Goal: Check status: Check status

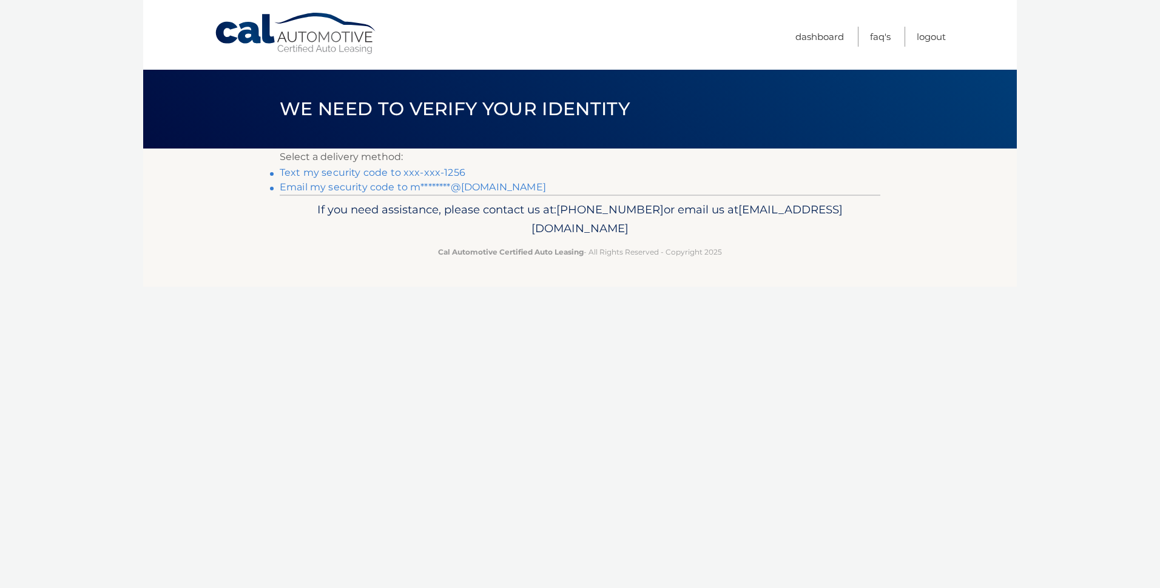
click at [337, 189] on link "Email my security code to m********@[DOMAIN_NAME]" at bounding box center [413, 187] width 266 height 12
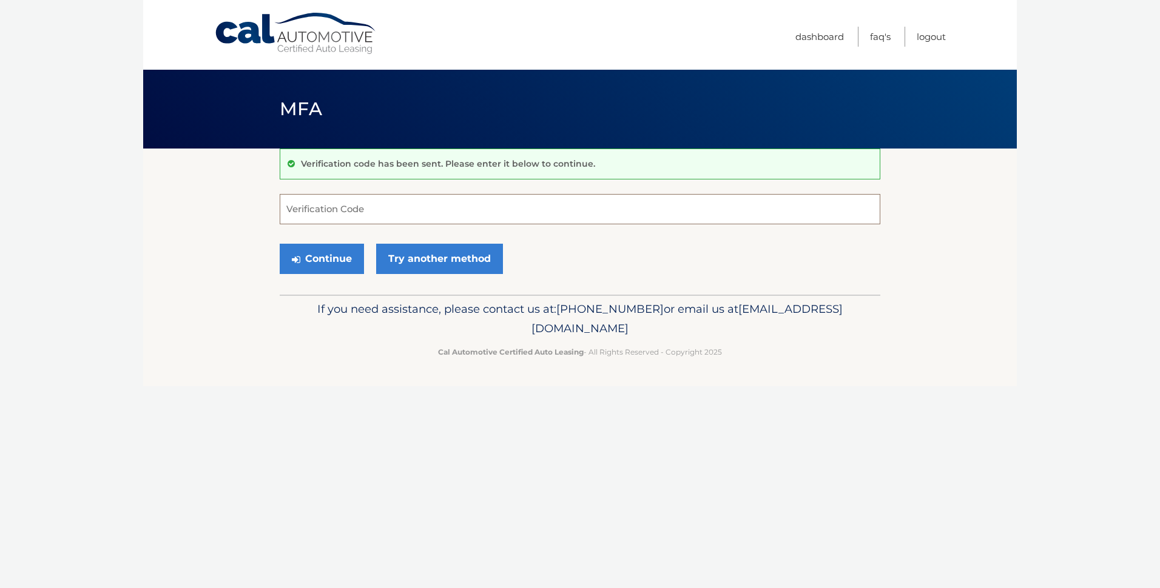
click at [337, 207] on input "Verification Code" at bounding box center [580, 209] width 600 height 30
type input "739222"
click at [321, 255] on button "Continue" at bounding box center [322, 259] width 84 height 30
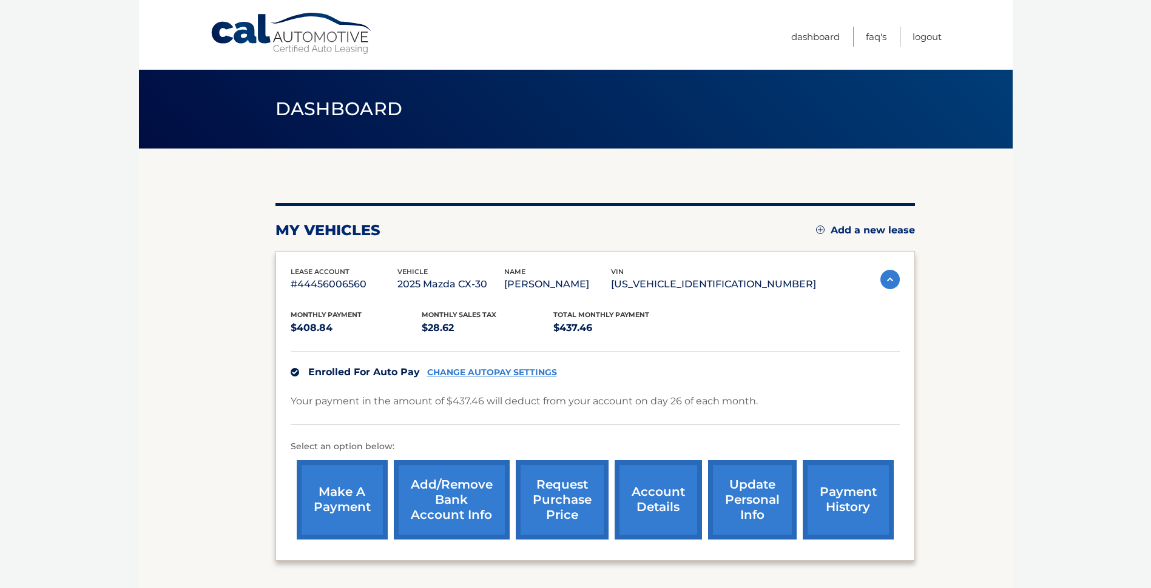
click at [848, 496] on link "payment history" at bounding box center [847, 499] width 91 height 79
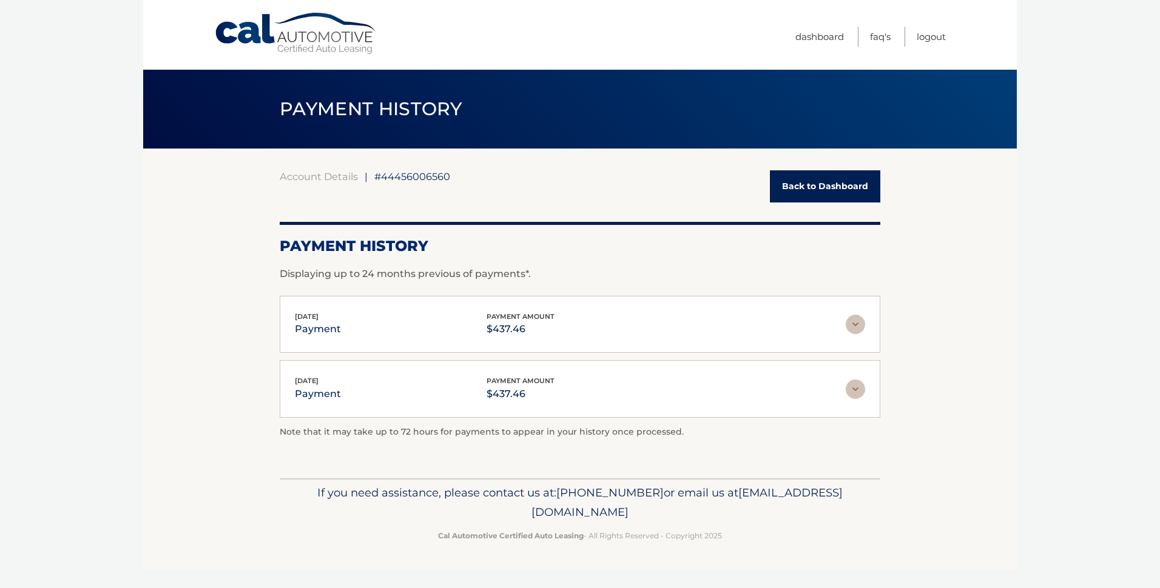
click at [859, 392] on img at bounding box center [854, 389] width 19 height 19
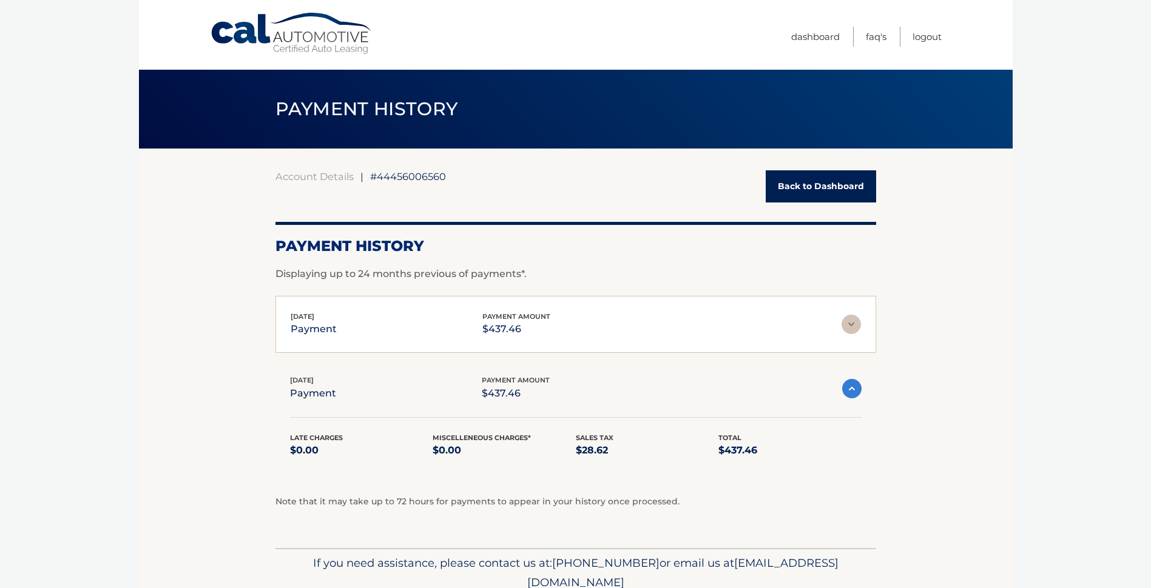
click at [852, 326] on img at bounding box center [850, 324] width 19 height 19
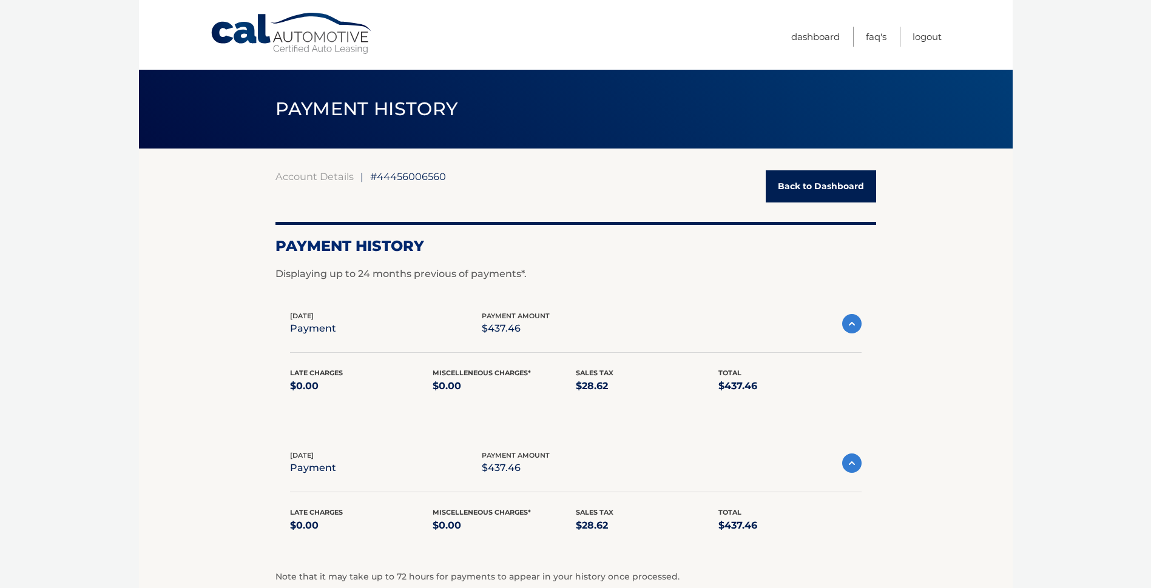
click at [839, 189] on link "Back to Dashboard" at bounding box center [820, 186] width 110 height 32
click at [831, 186] on link "Back to Dashboard" at bounding box center [820, 186] width 110 height 32
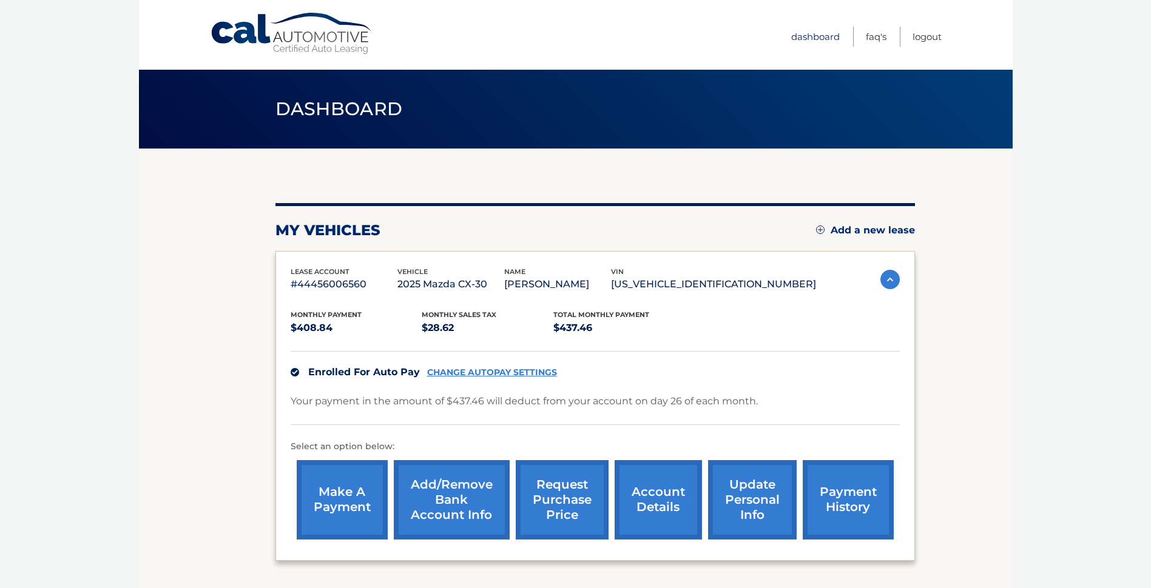
click at [833, 38] on link "Dashboard" at bounding box center [815, 37] width 49 height 20
click at [932, 35] on link "Logout" at bounding box center [926, 37] width 29 height 20
